Goal: Information Seeking & Learning: Obtain resource

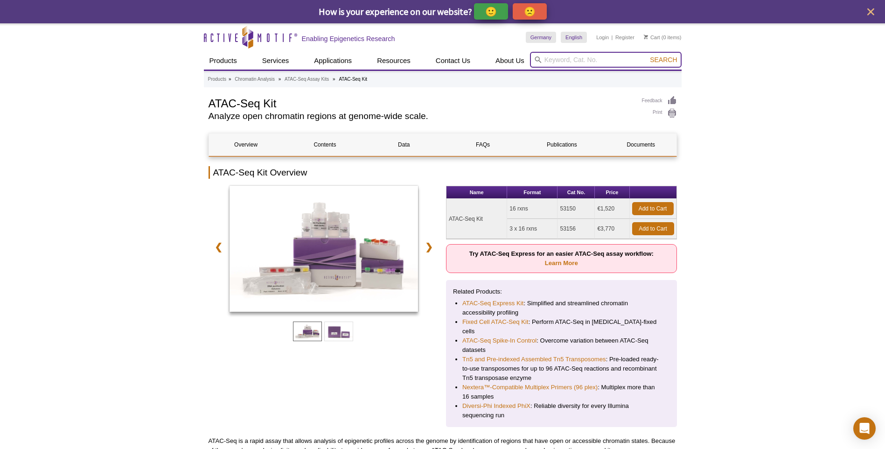
click at [616, 60] on input "search" at bounding box center [606, 60] width 152 height 16
type input "preindex"
click at [647, 55] on button "Search" at bounding box center [663, 59] width 33 height 8
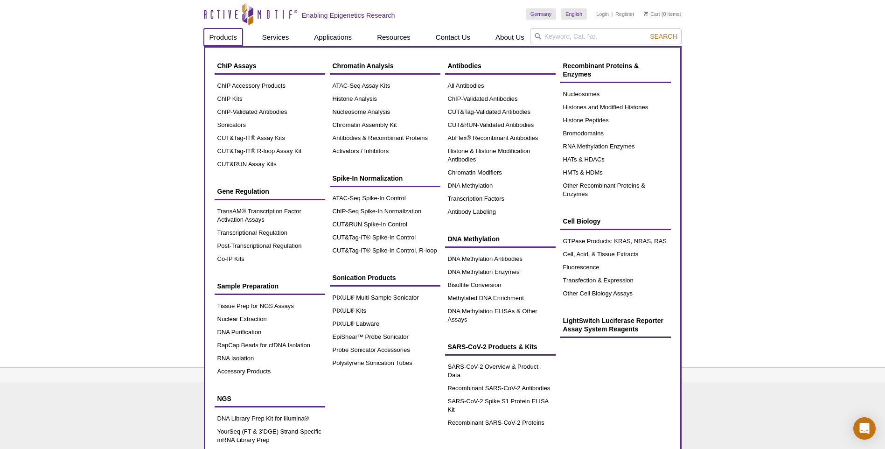
click at [231, 36] on link "Products" at bounding box center [223, 37] width 39 height 18
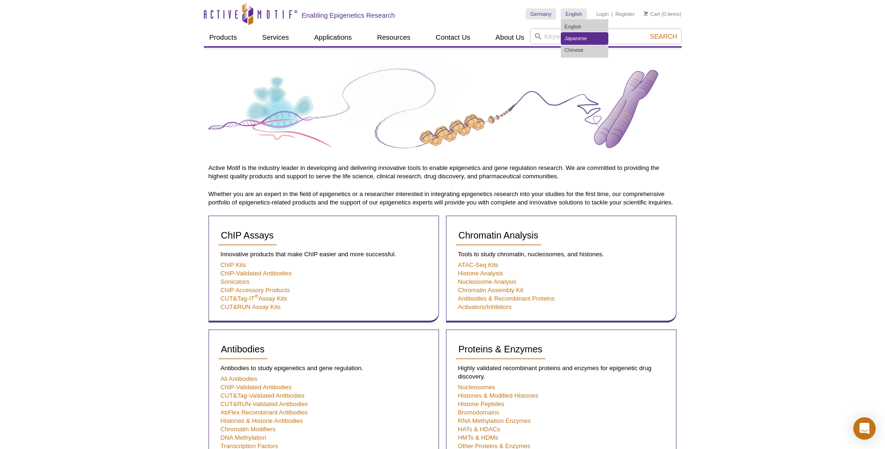
click at [578, 37] on link "Japanese" at bounding box center [584, 39] width 47 height 12
click at [576, 48] on link "Chinese" at bounding box center [584, 50] width 47 height 12
click at [595, 53] on link "Chinese" at bounding box center [584, 50] width 47 height 12
click at [637, 38] on input "search" at bounding box center [606, 36] width 152 height 16
type input "t"
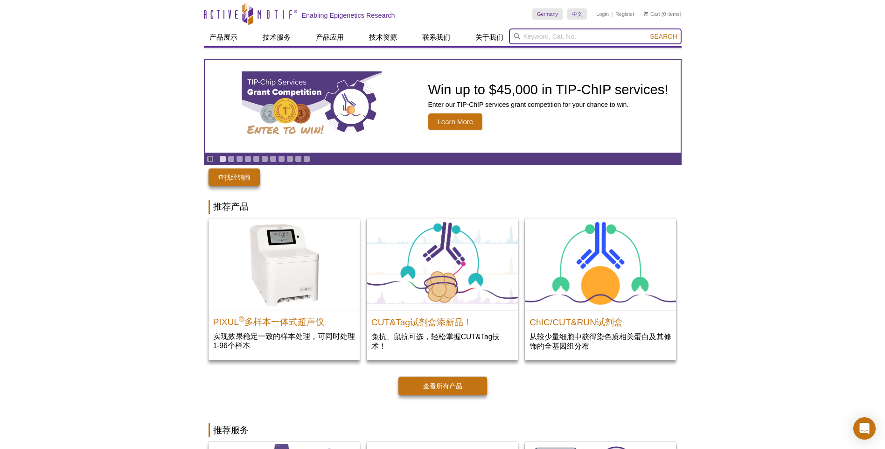
click at [637, 38] on input "search" at bounding box center [595, 36] width 173 height 16
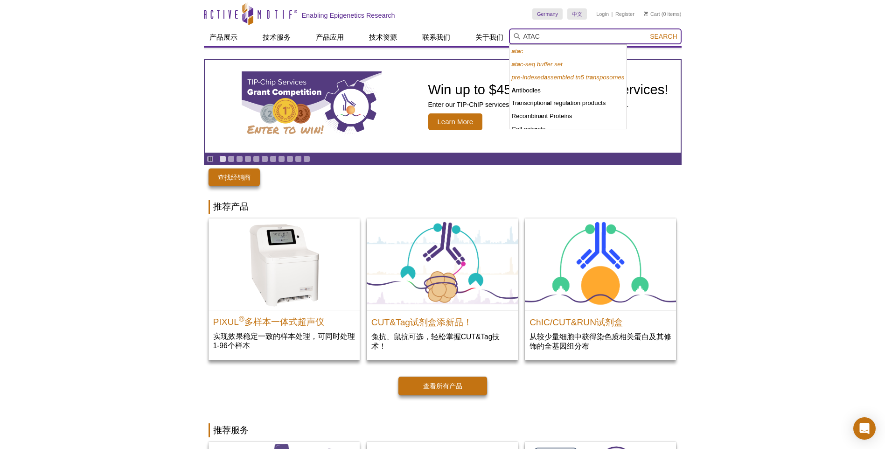
type input "ATAC"
click at [647, 32] on button "Search" at bounding box center [663, 36] width 33 height 8
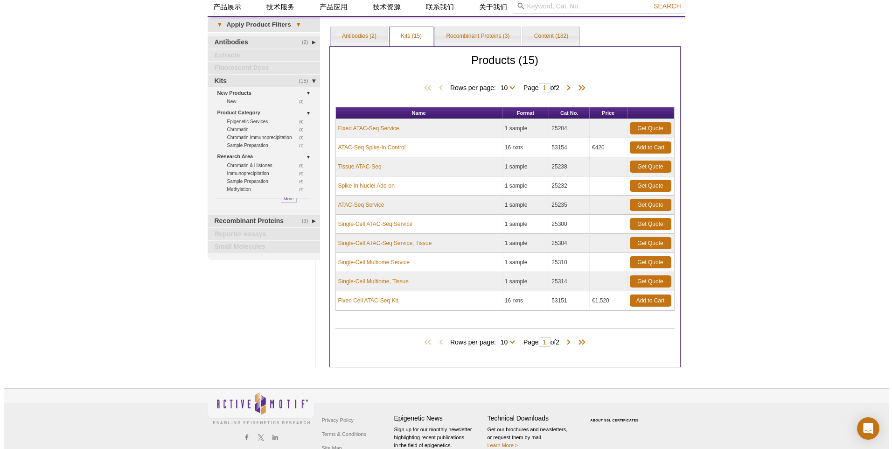
scroll to position [47, 0]
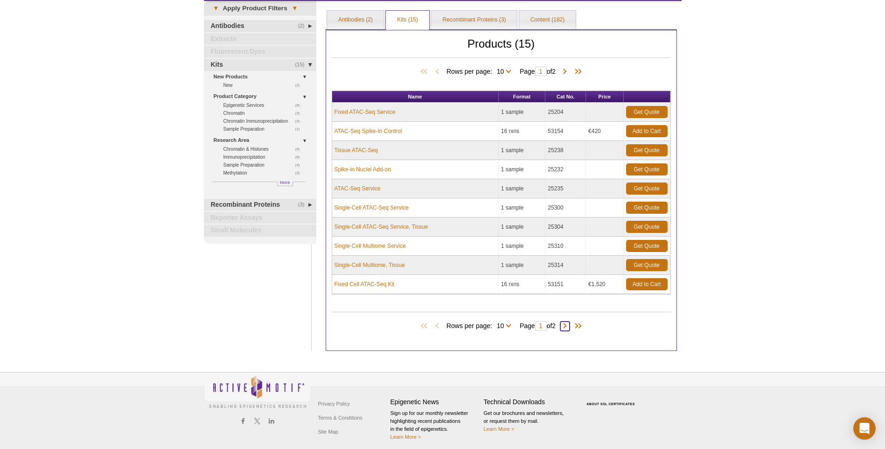
click at [566, 328] on span at bounding box center [564, 325] width 9 height 9
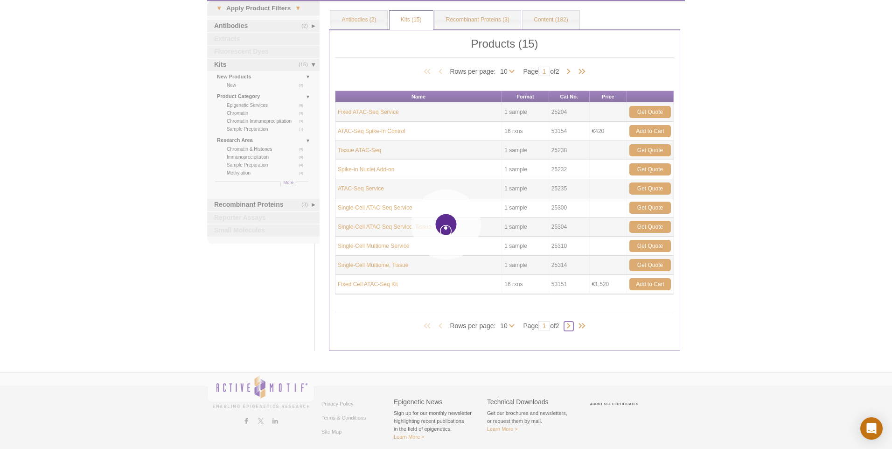
type input "2"
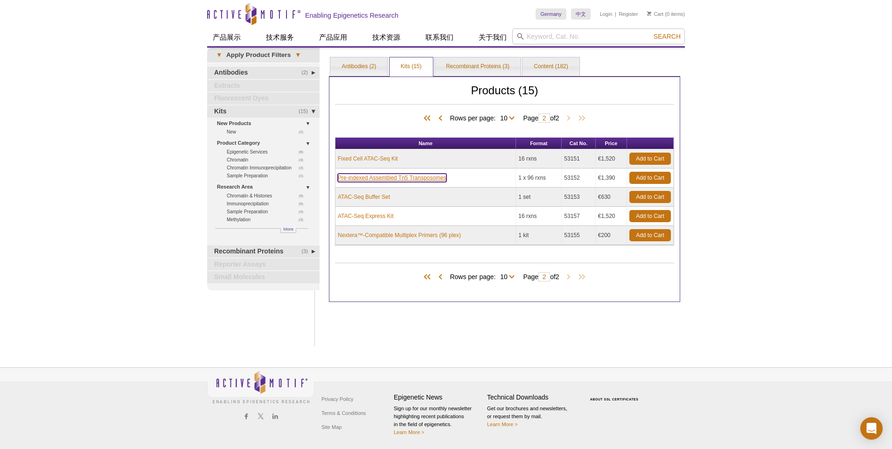
click at [397, 180] on link "Pre-indexed Assembled Tn5 Transposomes" at bounding box center [392, 177] width 109 height 8
click at [434, 179] on link "Pre-indexed Assembled Tn5 Transposomes" at bounding box center [392, 177] width 109 height 8
click at [410, 178] on link "Pre-indexed Assembled Tn5 Transposomes" at bounding box center [392, 177] width 109 height 8
click at [355, 177] on link "Pre-indexed Assembled Tn5 Transposomes" at bounding box center [392, 177] width 109 height 8
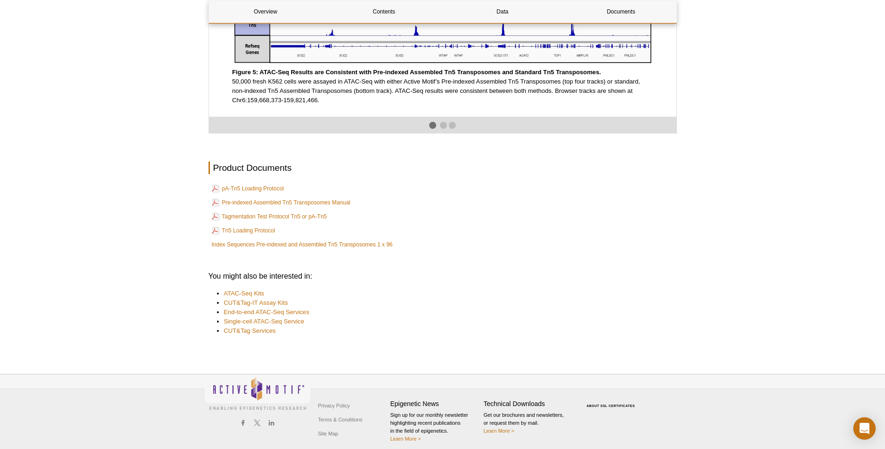
scroll to position [1584, 0]
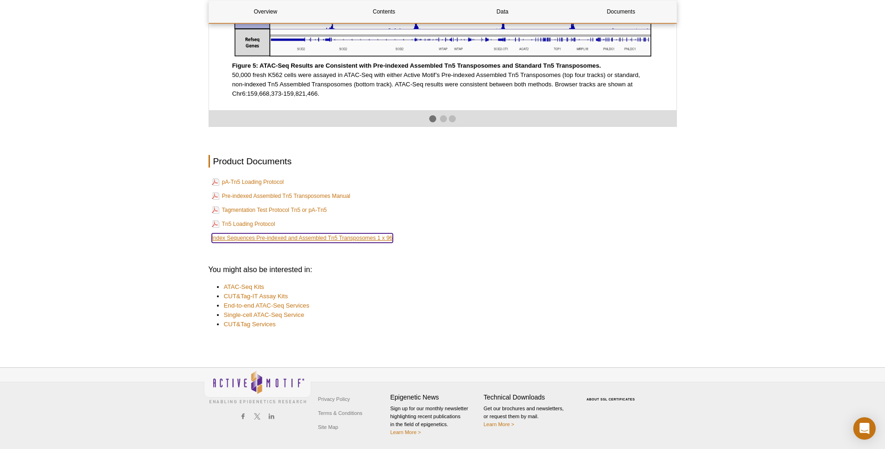
click at [272, 238] on link "Index Sequences Pre-indexed and Assembled Tn5 Transposomes 1 x 96" at bounding box center [302, 237] width 181 height 9
click at [231, 288] on link "ATAC-Seq Kits" at bounding box center [244, 286] width 41 height 9
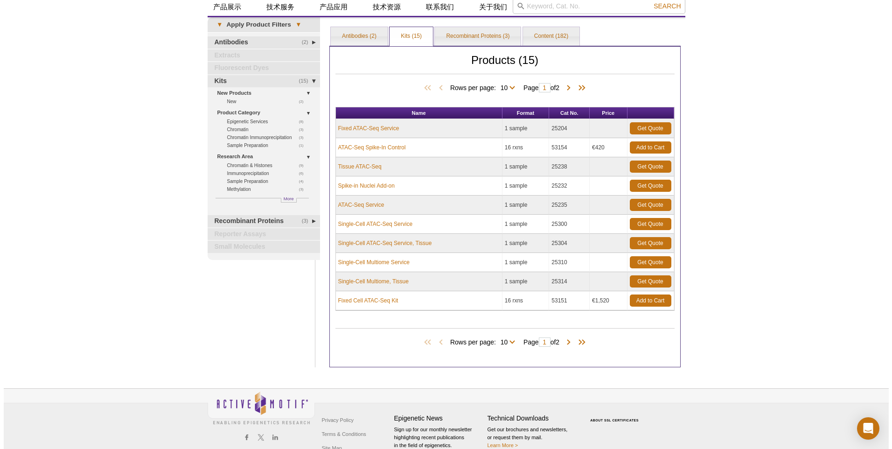
scroll to position [47, 0]
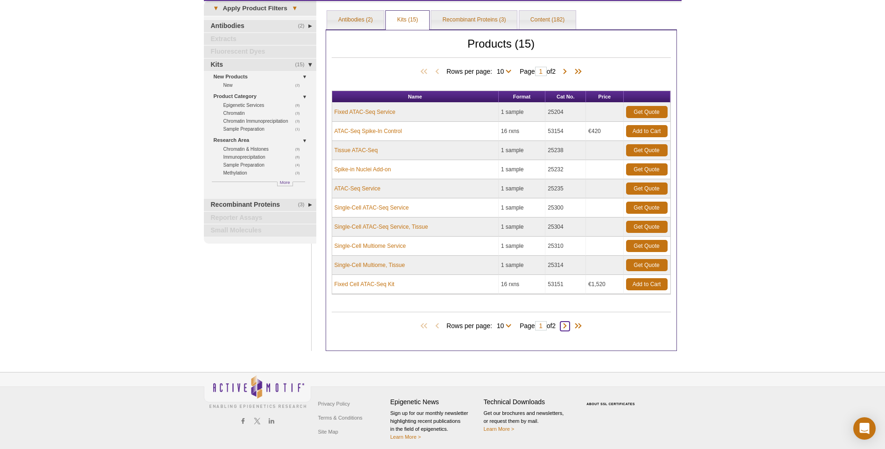
click at [568, 324] on span at bounding box center [564, 325] width 9 height 9
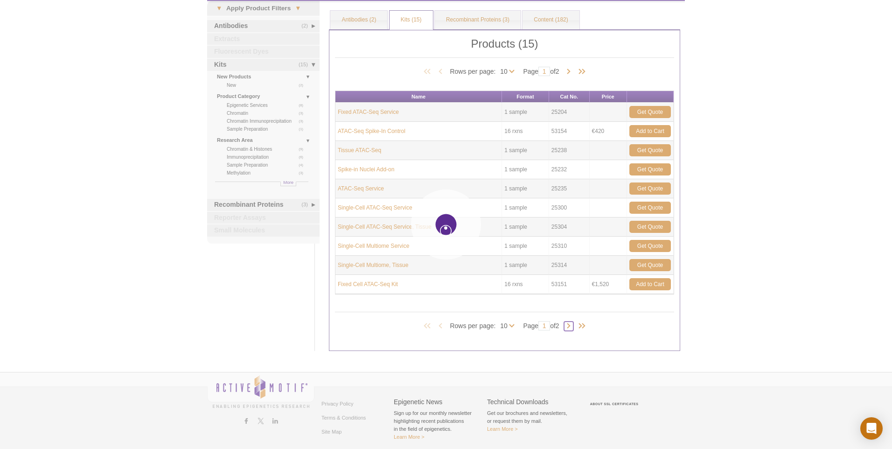
type input "2"
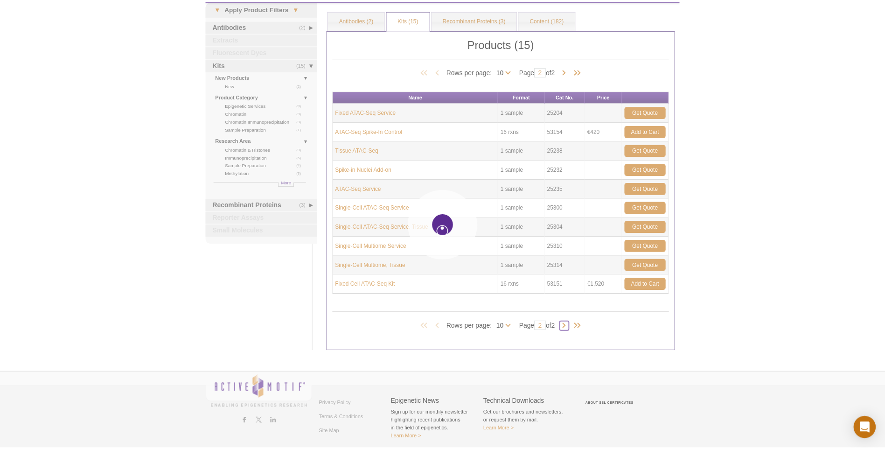
scroll to position [0, 0]
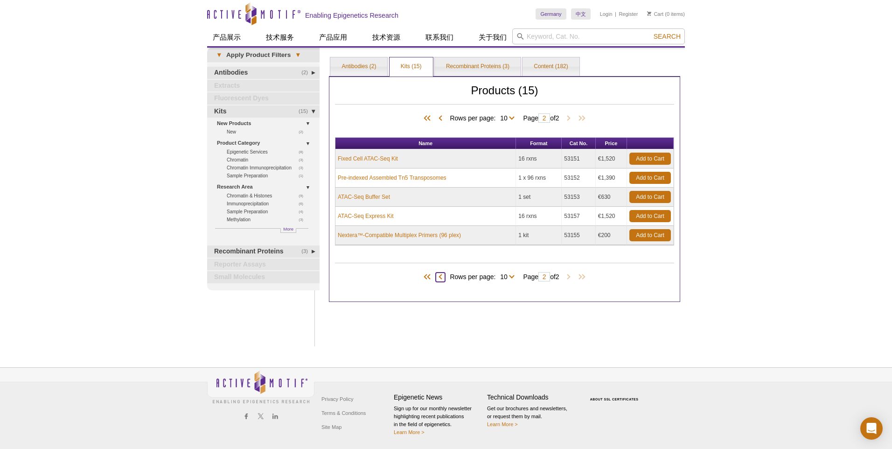
click at [439, 278] on span at bounding box center [440, 276] width 9 height 9
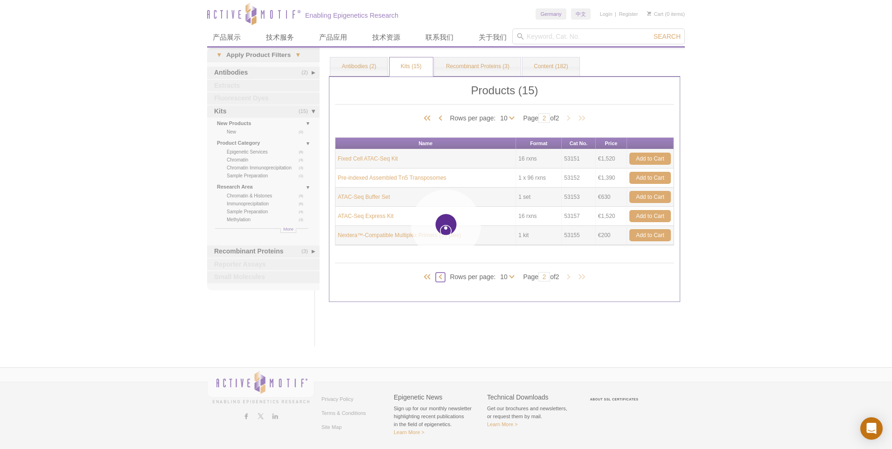
type input "1"
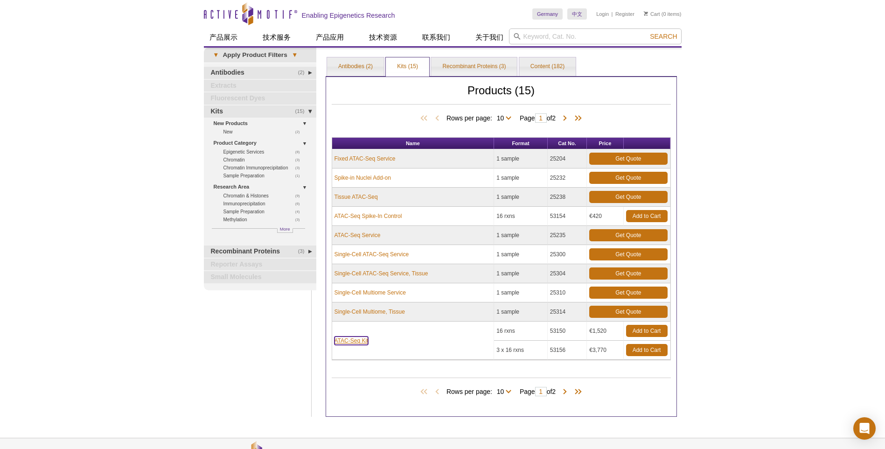
click at [355, 344] on link "ATAC-Seq Kit" at bounding box center [351, 340] width 34 height 8
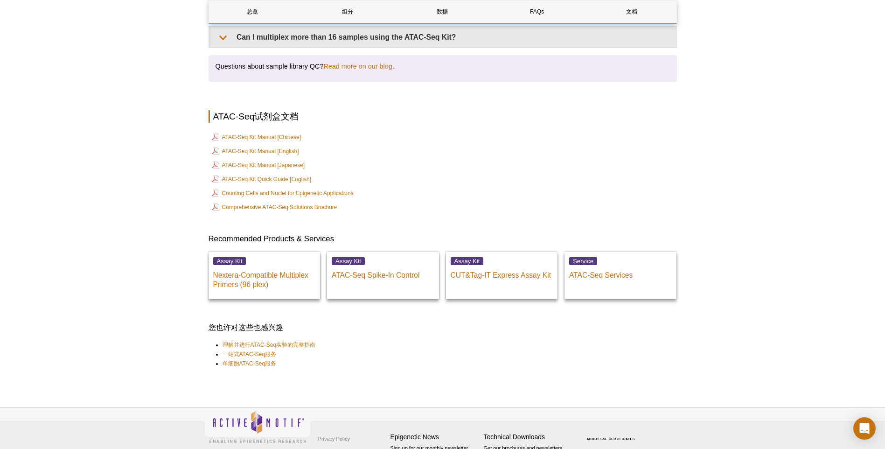
scroll to position [1952, 0]
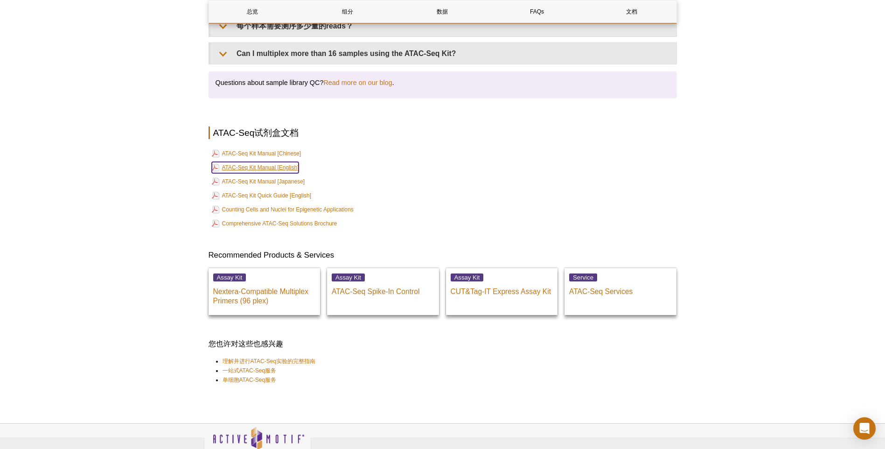
click at [285, 162] on link "ATAC-Seq Kit Manual [English]" at bounding box center [255, 167] width 87 height 11
